Goal: Navigation & Orientation: Understand site structure

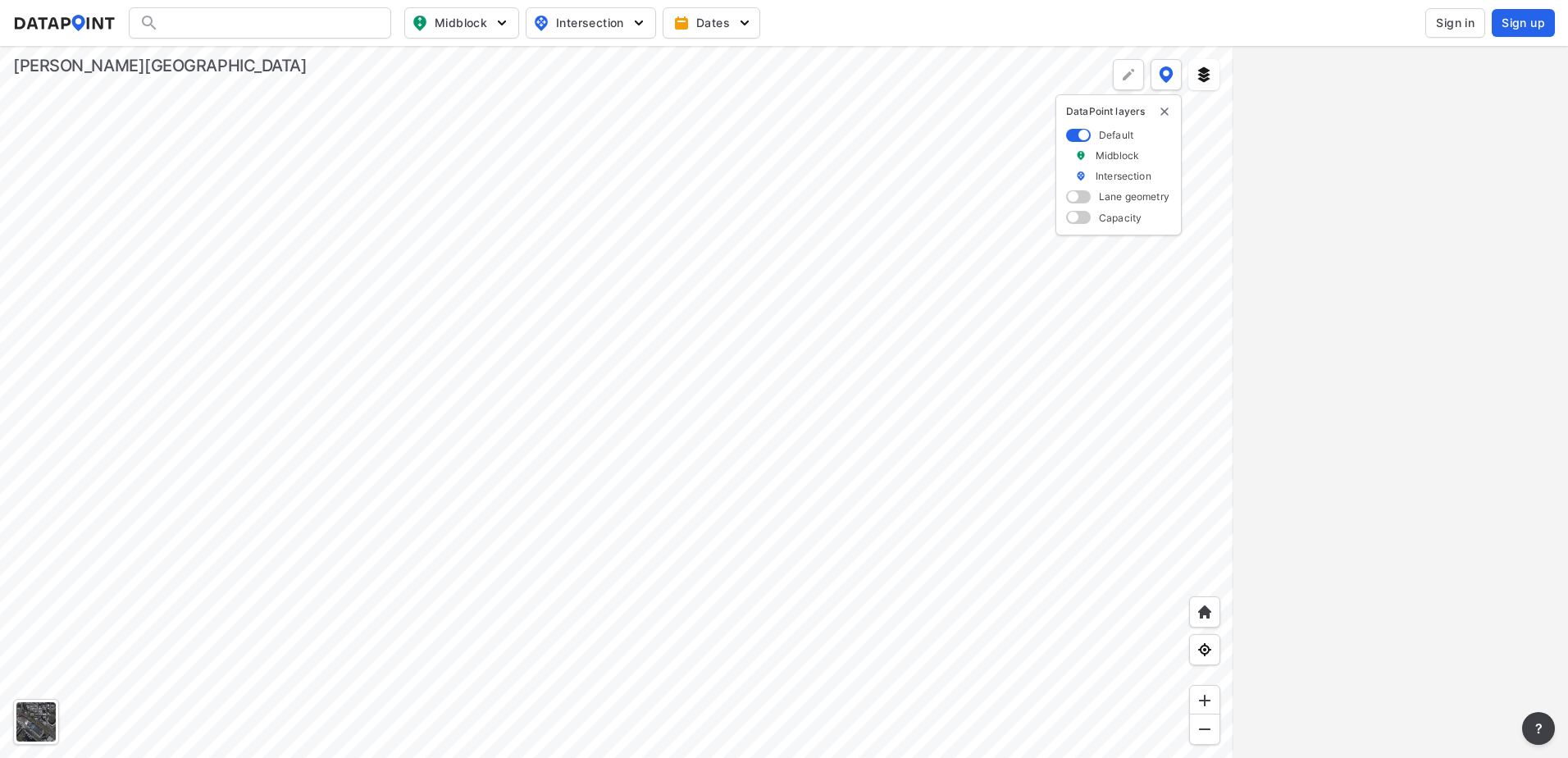
click at [805, 405] on div at bounding box center [616, 402] width 1233 height 712
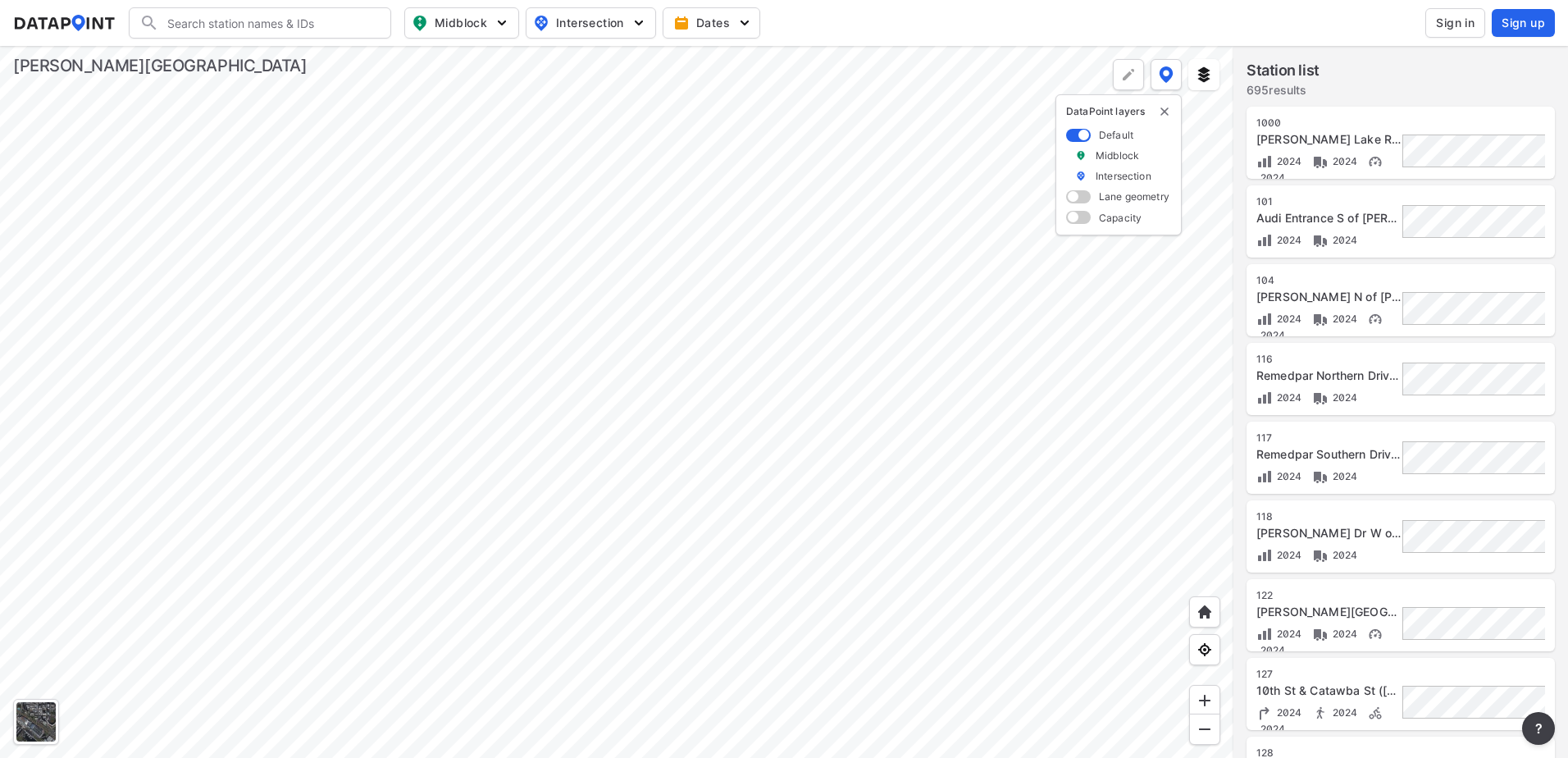
click at [842, 369] on div at bounding box center [616, 402] width 1233 height 712
click at [527, 283] on div at bounding box center [616, 402] width 1233 height 712
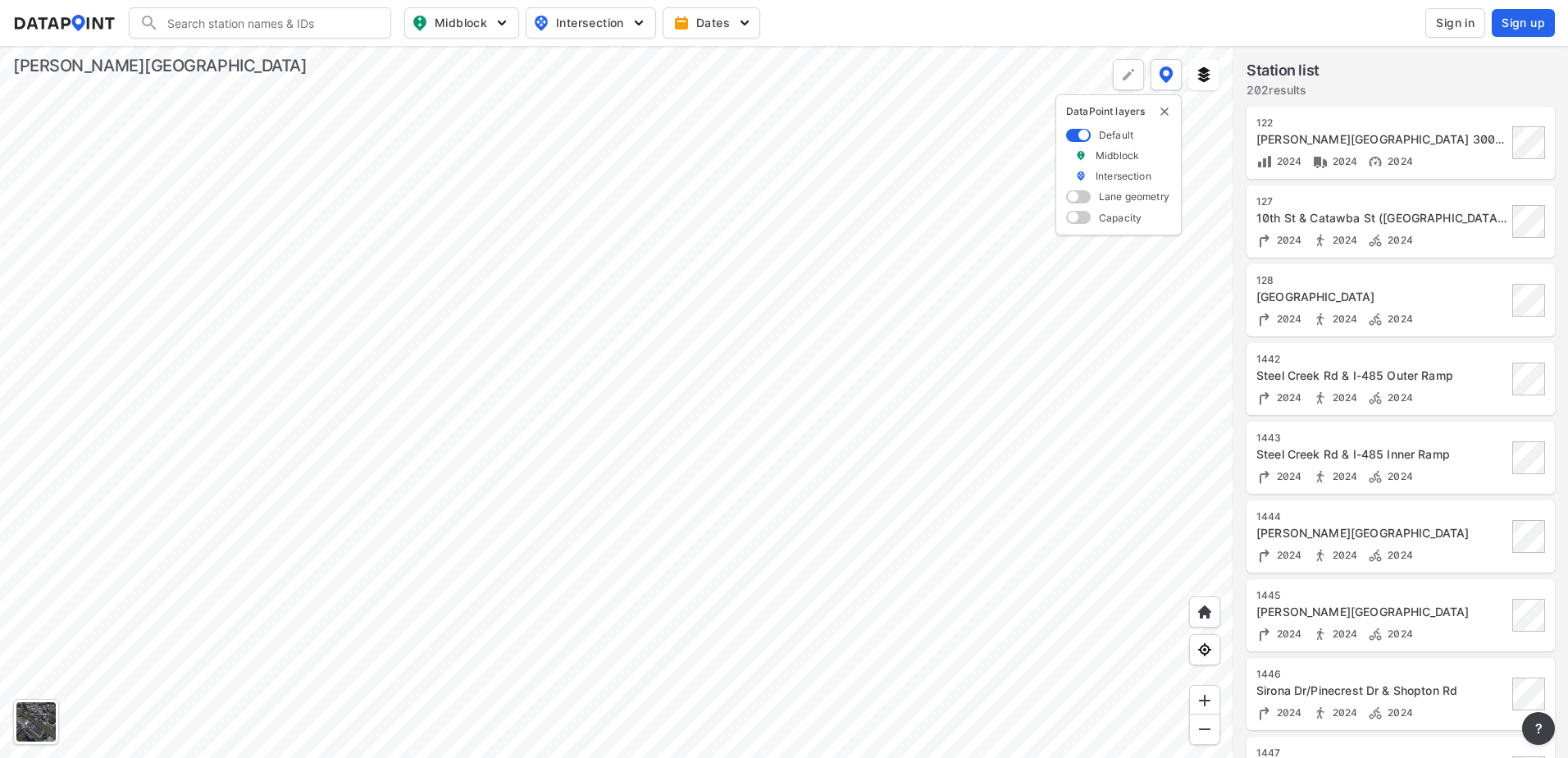
click at [821, 405] on div at bounding box center [616, 402] width 1233 height 712
click at [948, 493] on div at bounding box center [616, 402] width 1233 height 712
click at [705, 500] on div at bounding box center [616, 402] width 1233 height 712
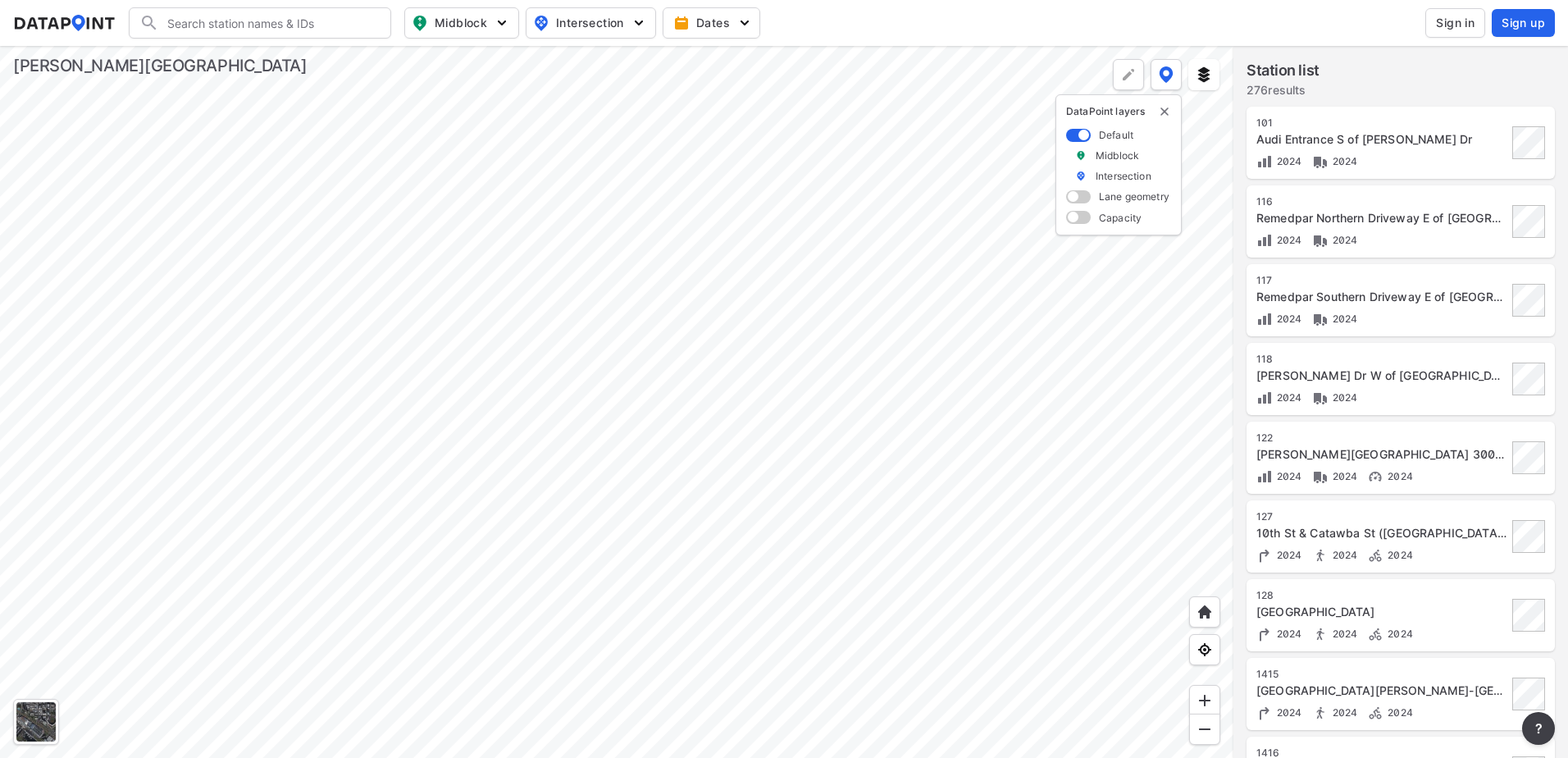
click at [329, 362] on div at bounding box center [616, 402] width 1233 height 712
click at [561, 152] on div at bounding box center [616, 402] width 1233 height 712
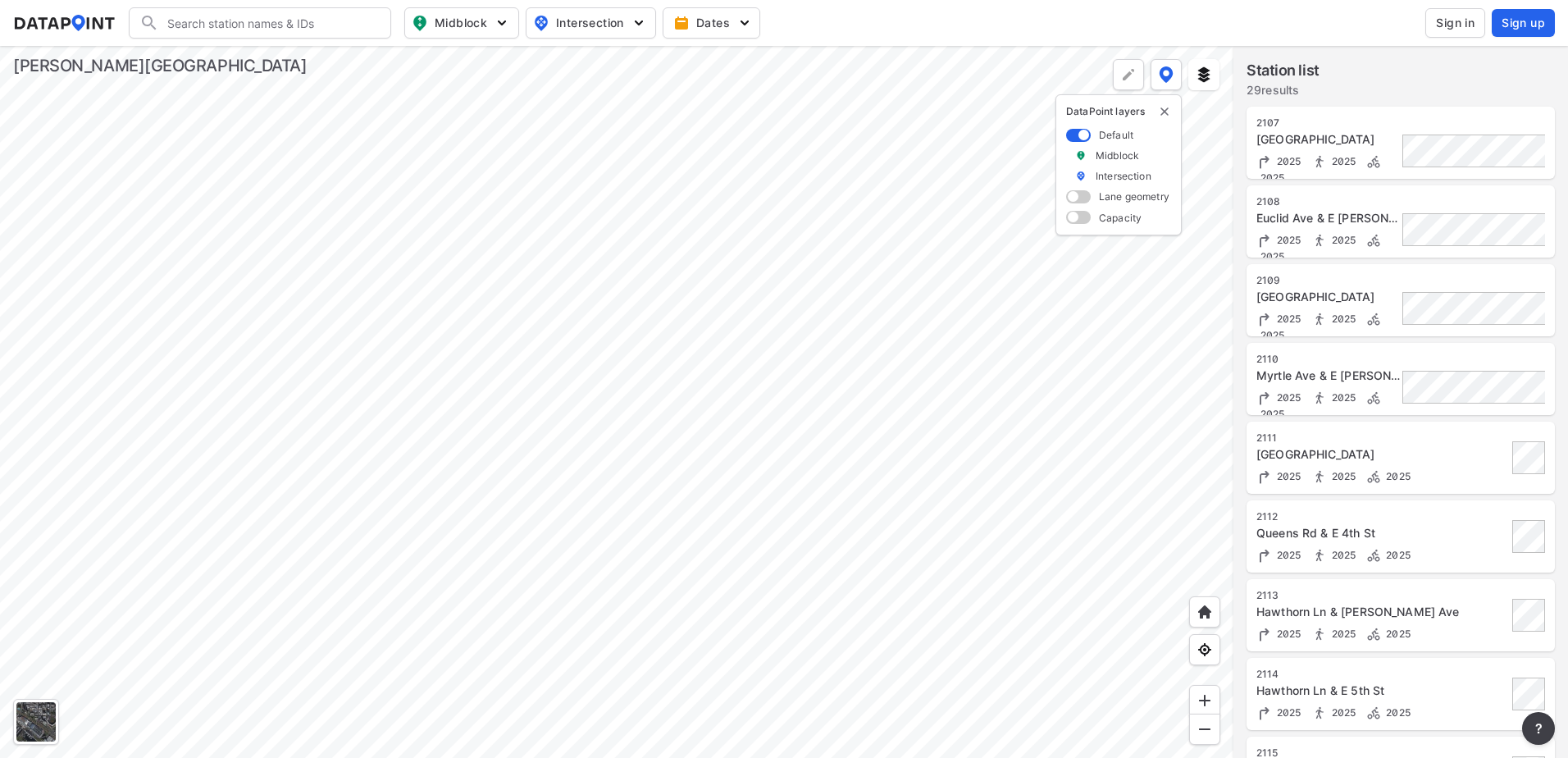
click at [517, 413] on div at bounding box center [616, 402] width 1233 height 712
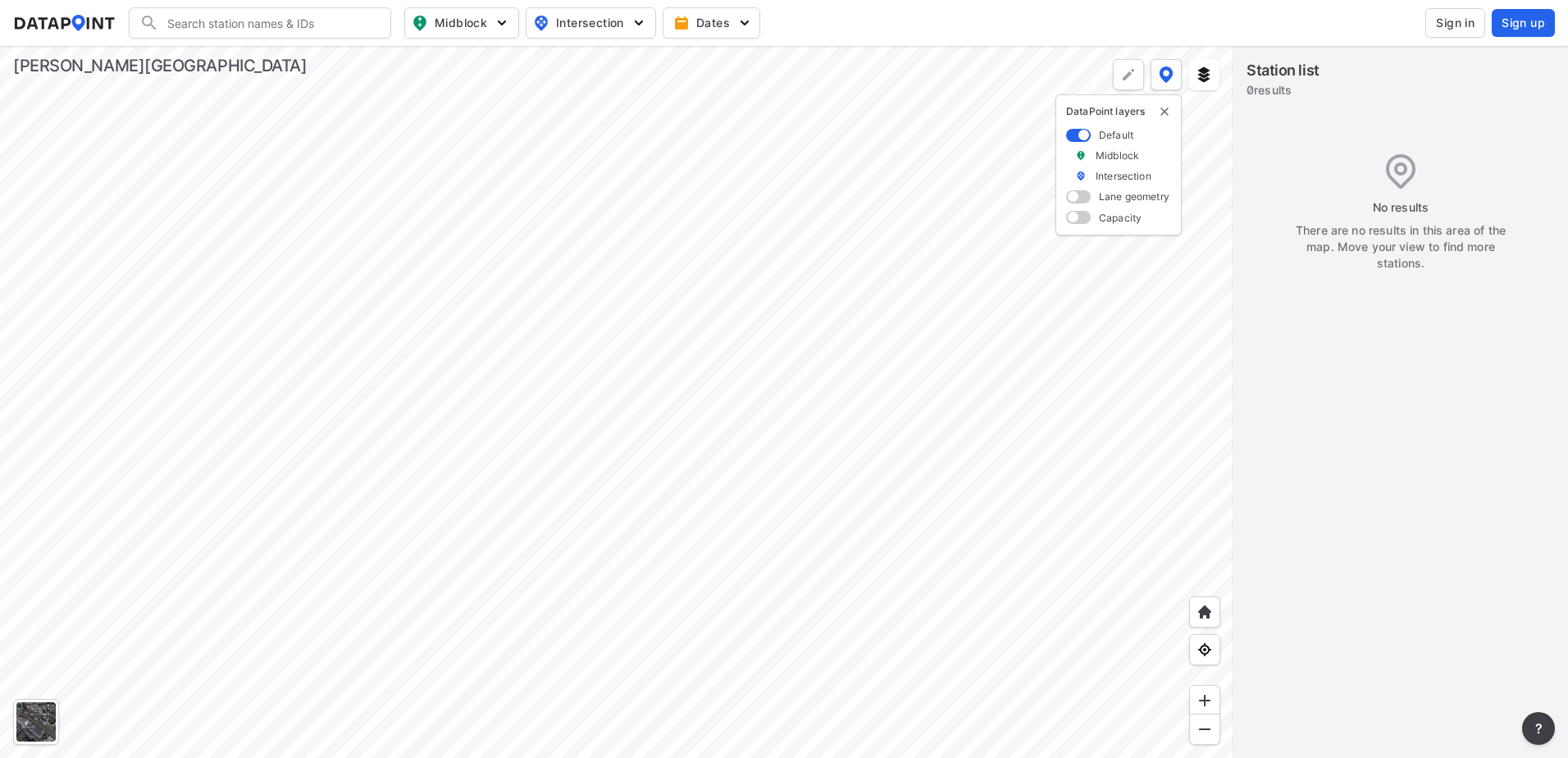
click at [960, 369] on div at bounding box center [616, 402] width 1233 height 712
